Goal: Task Accomplishment & Management: Use online tool/utility

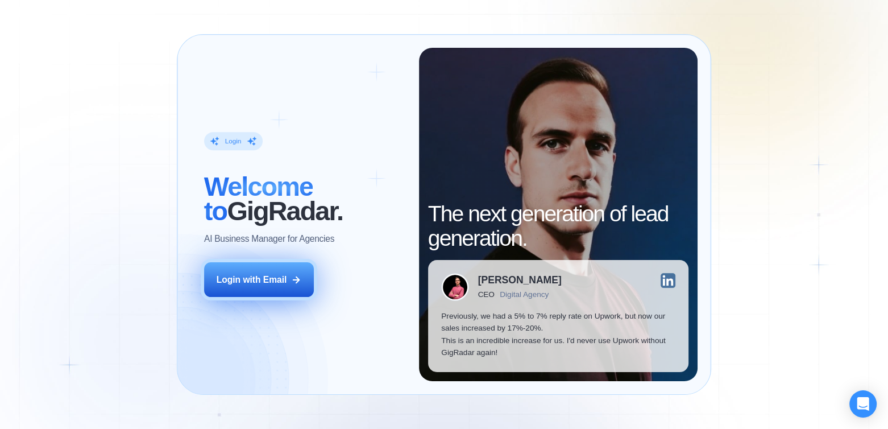
click at [269, 282] on div "Login with Email" at bounding box center [252, 280] width 71 height 12
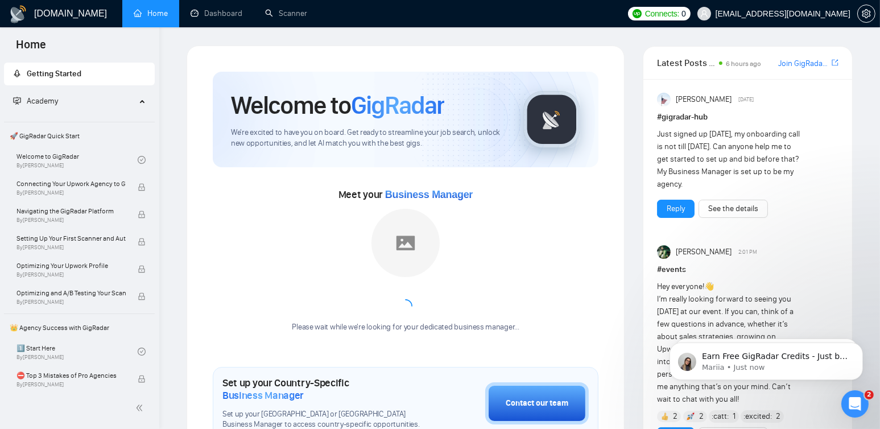
click at [679, 13] on span "Connects:" at bounding box center [662, 13] width 34 height 13
click at [287, 11] on link "Scanner" at bounding box center [286, 14] width 42 height 10
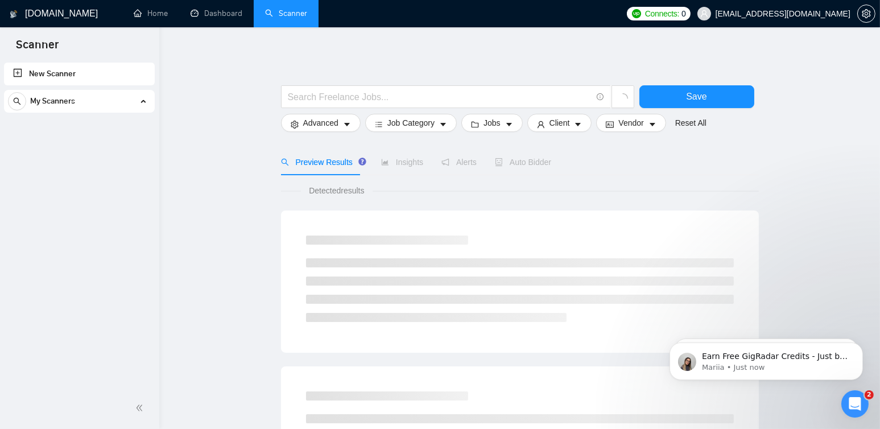
click at [63, 76] on link "New Scanner" at bounding box center [79, 74] width 133 height 23
click at [44, 71] on link "New Scanner" at bounding box center [79, 74] width 133 height 23
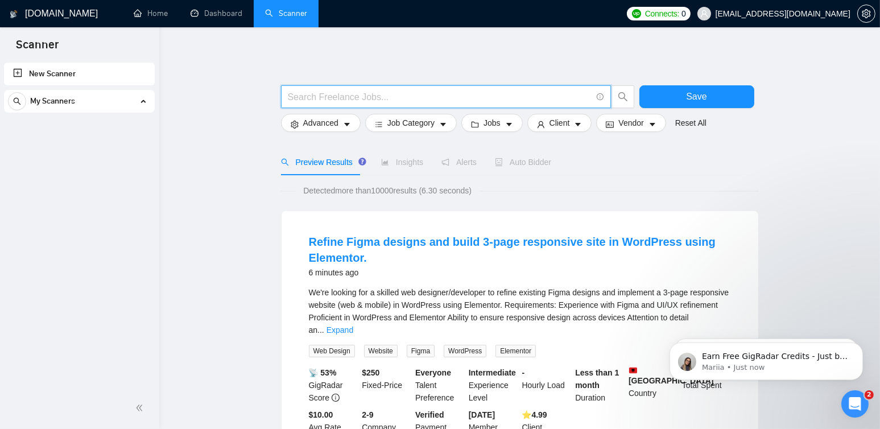
click at [326, 96] on input "text" at bounding box center [440, 97] width 304 height 14
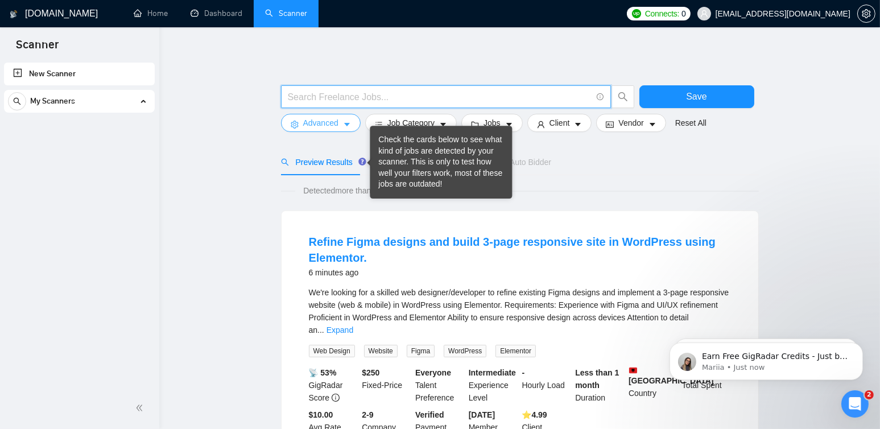
click at [321, 120] on span "Advanced" at bounding box center [320, 123] width 35 height 13
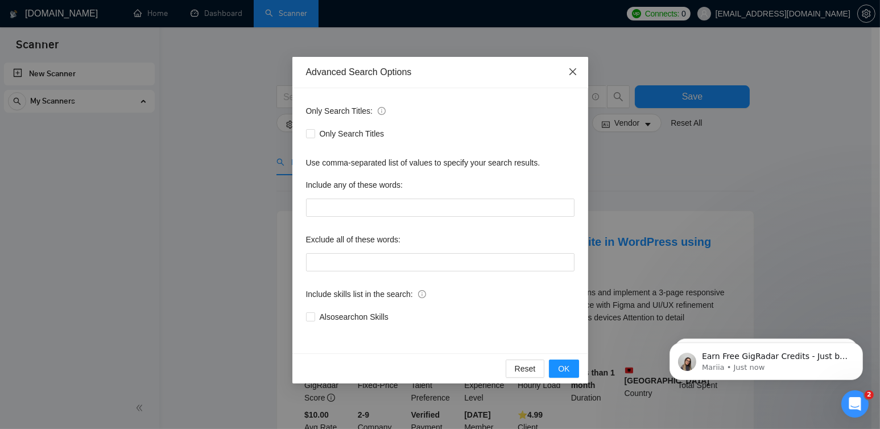
click at [573, 72] on icon "close" at bounding box center [572, 71] width 9 height 9
